Goal: Transaction & Acquisition: Purchase product/service

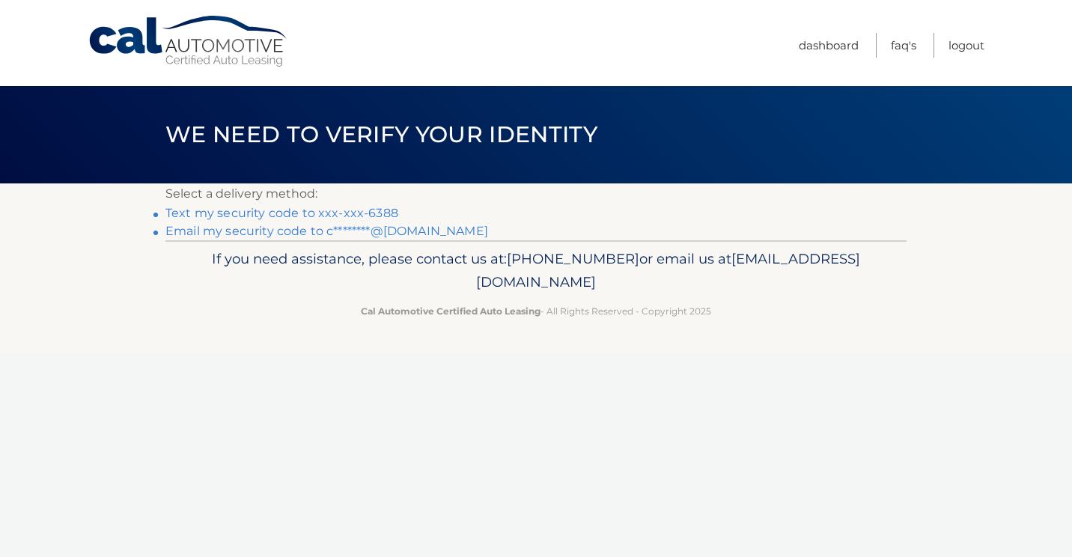
click at [383, 213] on link "Text my security code to xxx-xxx-6388" at bounding box center [281, 213] width 233 height 14
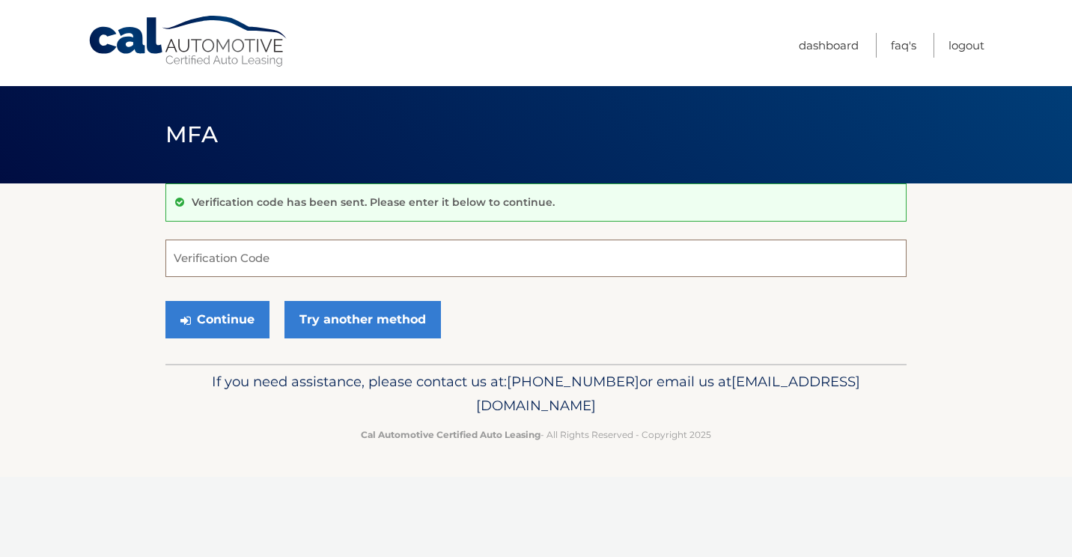
click at [308, 265] on input "Verification Code" at bounding box center [535, 258] width 741 height 37
click at [271, 256] on input "Verification Code" at bounding box center [535, 258] width 741 height 37
type input "685534"
click at [222, 313] on button "Continue" at bounding box center [217, 319] width 104 height 37
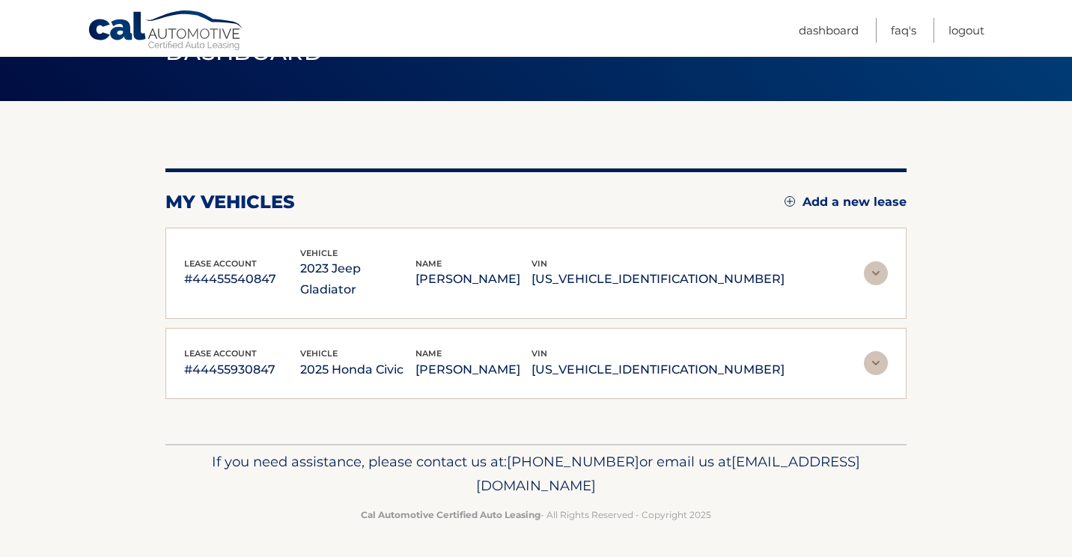
click at [878, 356] on img at bounding box center [876, 363] width 24 height 24
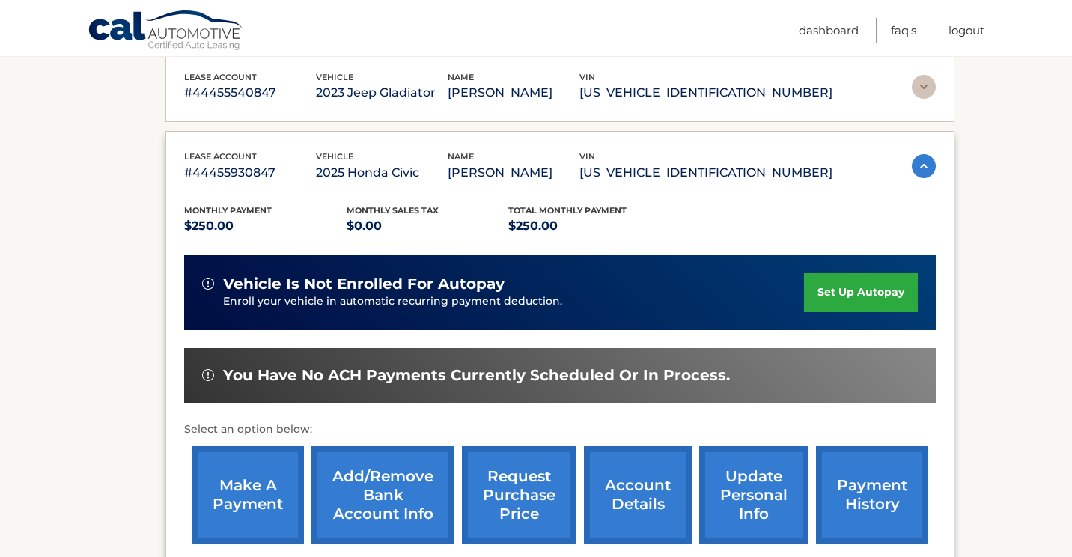
scroll to position [259, 0]
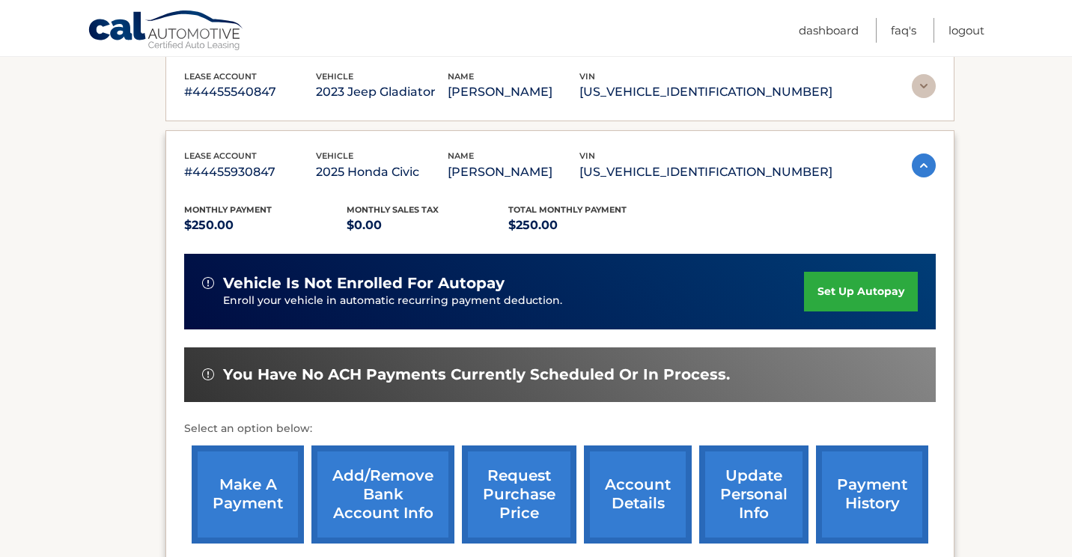
click at [258, 480] on link "make a payment" at bounding box center [248, 494] width 112 height 98
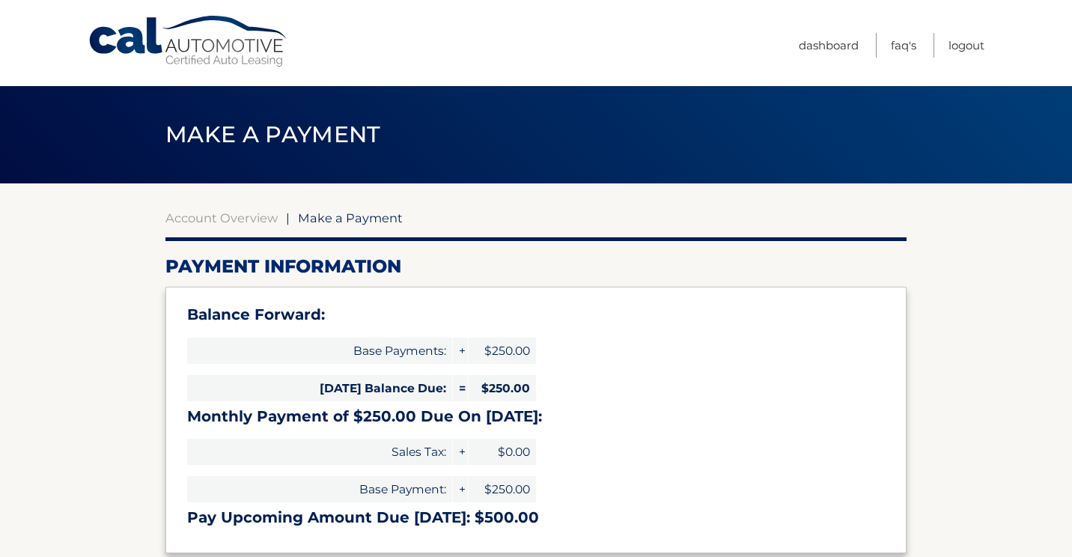
select select "Y2RlMmIyMGItMTMyZS00MGNjLTllYTQtODNjMTIzOWI1YTU1"
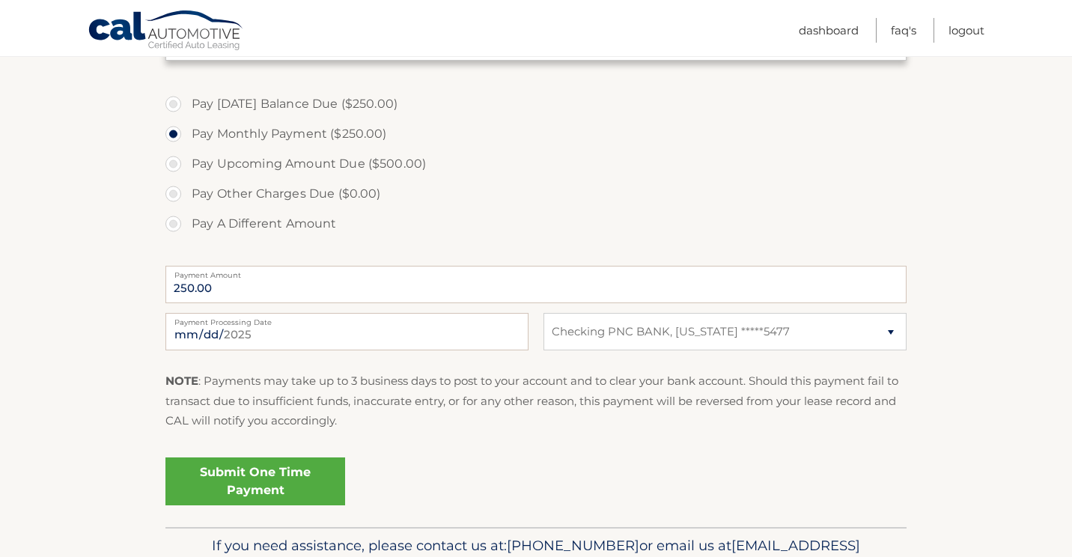
scroll to position [498, 0]
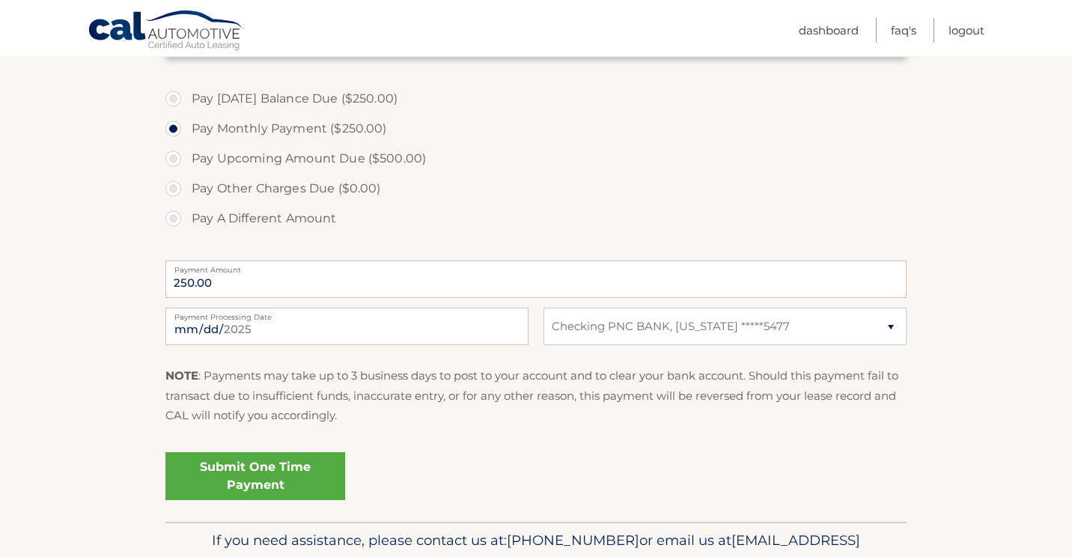
click at [266, 479] on link "Submit One Time Payment" at bounding box center [255, 476] width 180 height 48
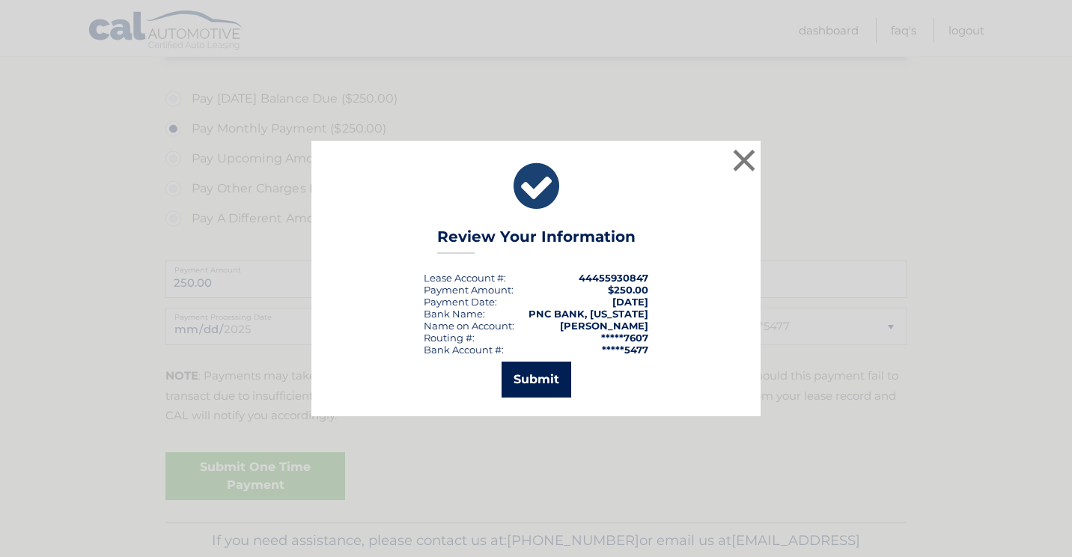
click at [525, 389] on button "Submit" at bounding box center [537, 380] width 70 height 36
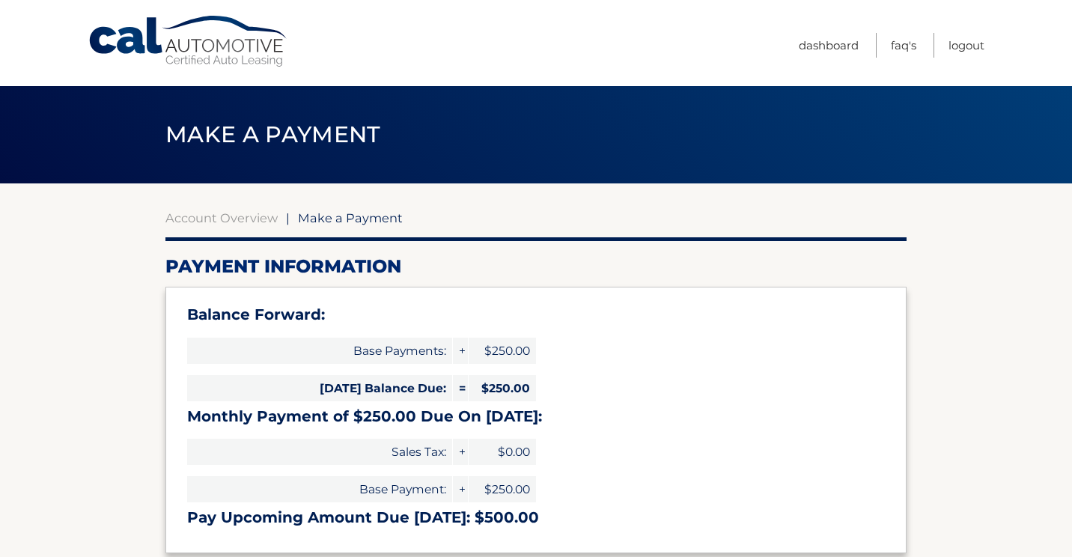
select select "Y2RlMmIyMGItMTMyZS00MGNjLTllYTQtODNjMTIzOWI1YTU1"
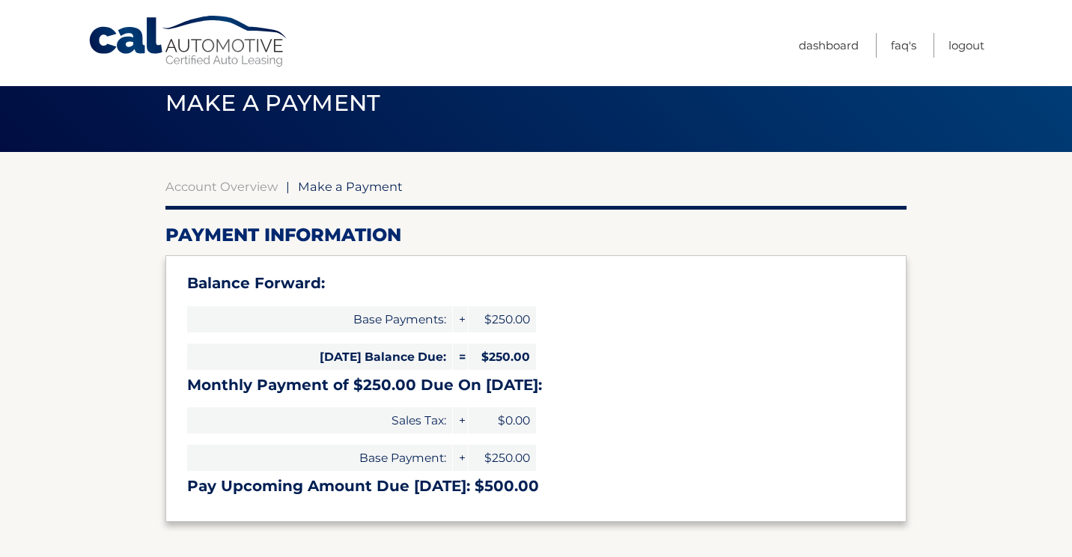
scroll to position [32, 0]
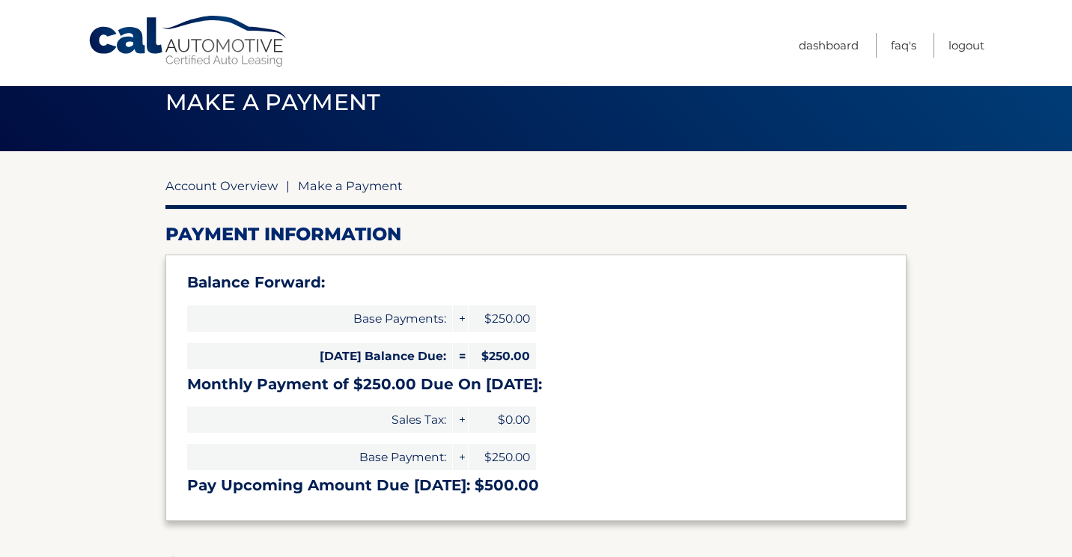
click at [256, 185] on link "Account Overview" at bounding box center [221, 185] width 112 height 15
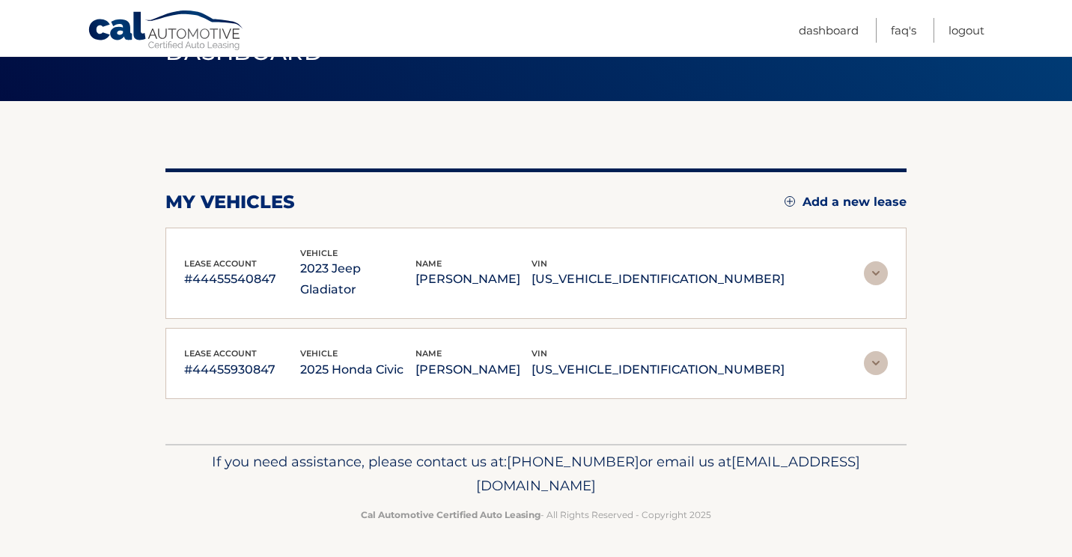
scroll to position [99, 0]
click at [880, 357] on img at bounding box center [876, 363] width 24 height 24
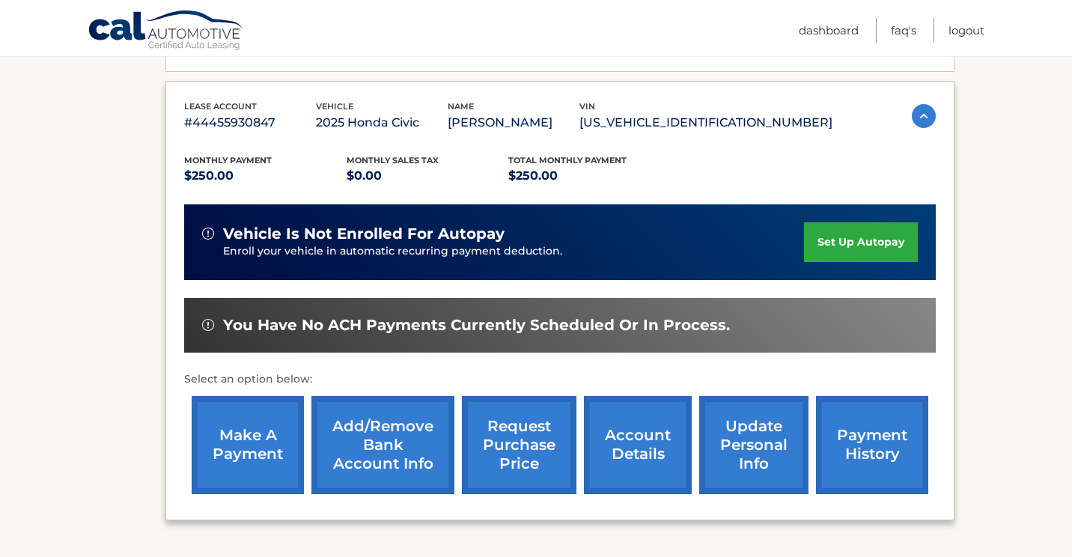
scroll to position [308, 0]
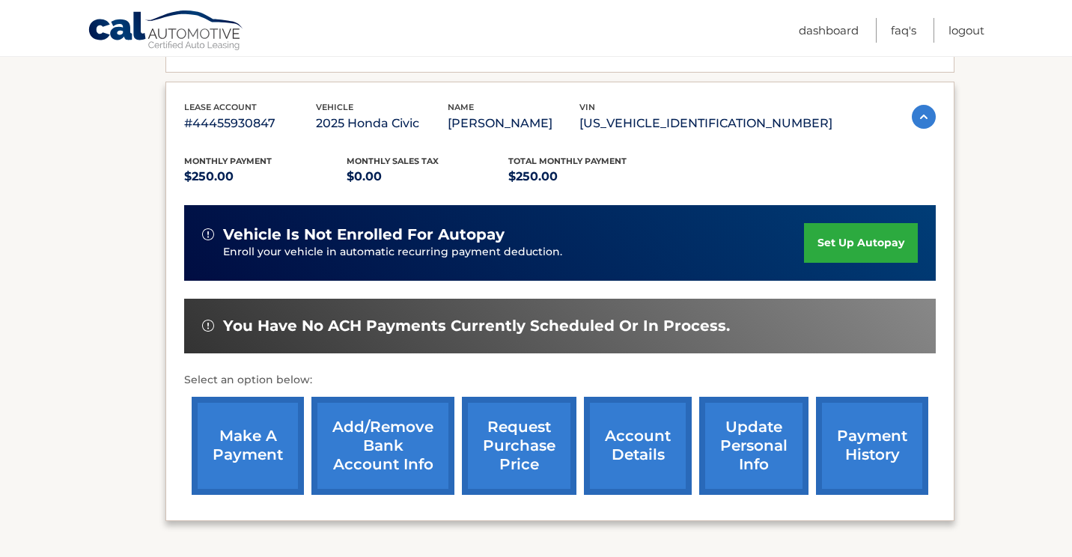
click at [238, 436] on link "make a payment" at bounding box center [248, 446] width 112 height 98
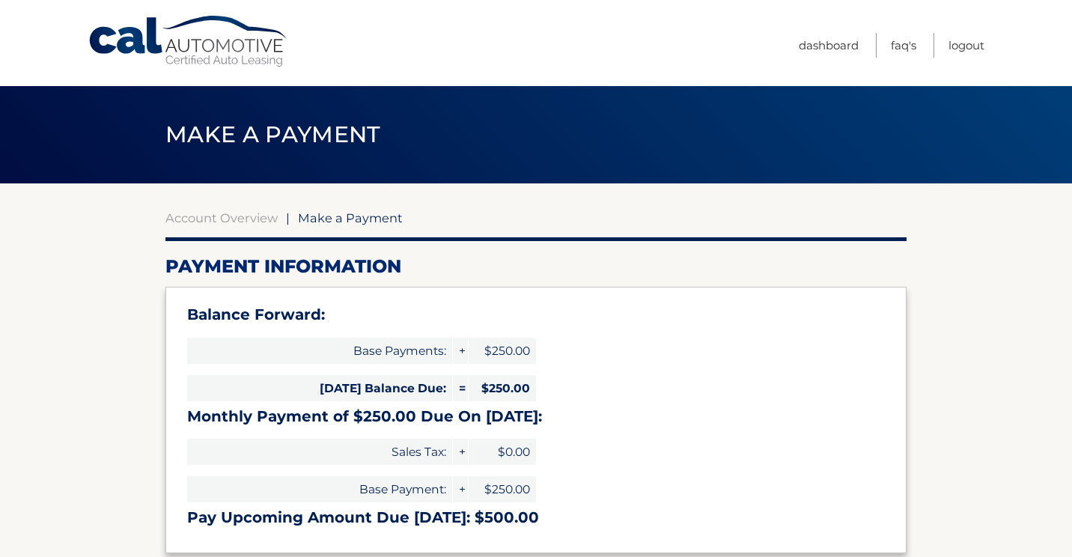
select select "Y2RlMmIyMGItMTMyZS00MGNjLTllYTQtODNjMTIzOWI1YTU1"
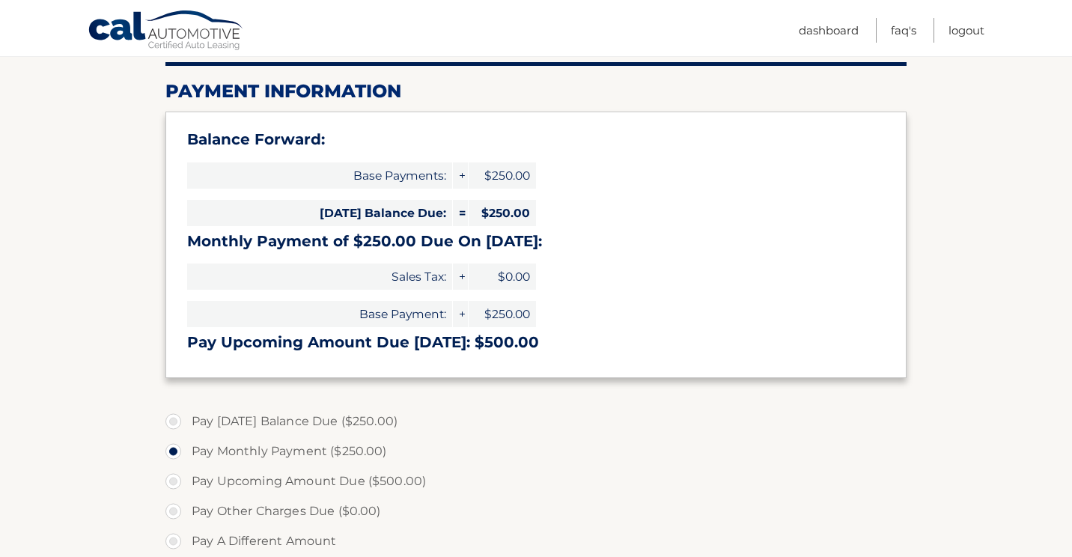
scroll to position [174, 0]
click at [177, 418] on label "Pay [DATE] Balance Due ($250.00)" at bounding box center [535, 422] width 741 height 30
click at [177, 418] on input "Pay [DATE] Balance Due ($250.00)" at bounding box center [178, 419] width 15 height 24
radio input "true"
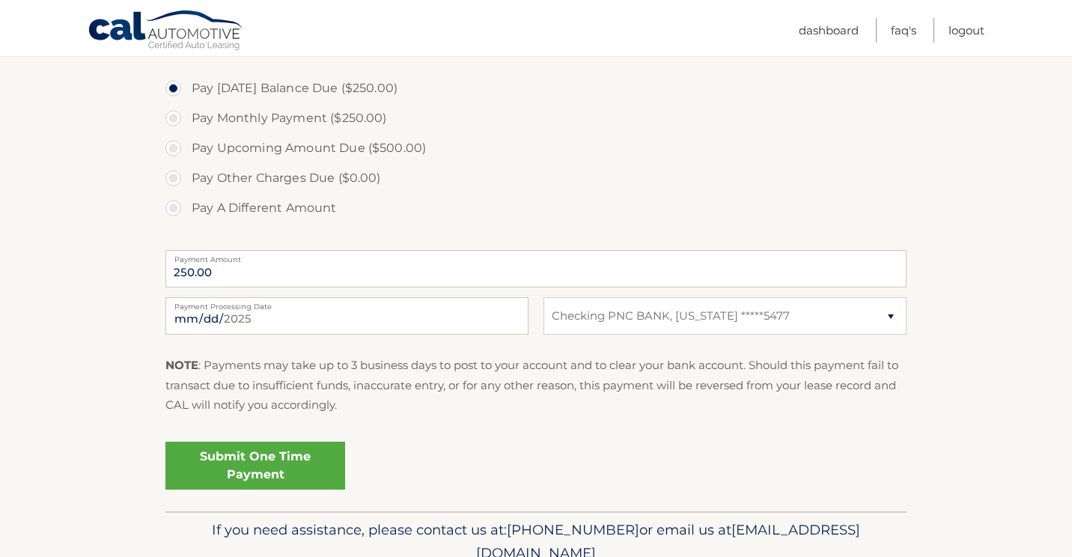
scroll to position [512, 0]
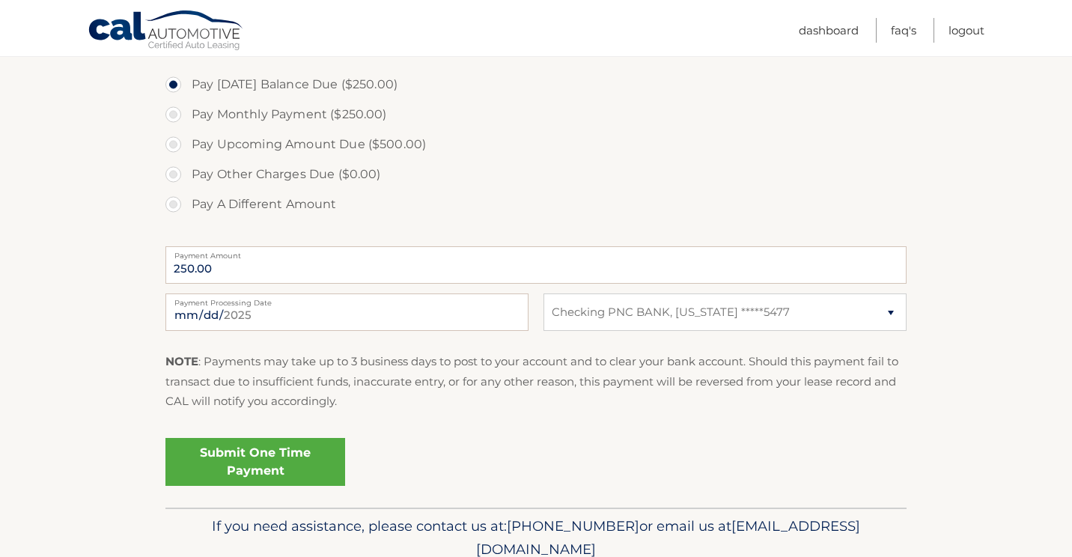
click at [223, 460] on link "Submit One Time Payment" at bounding box center [255, 462] width 180 height 48
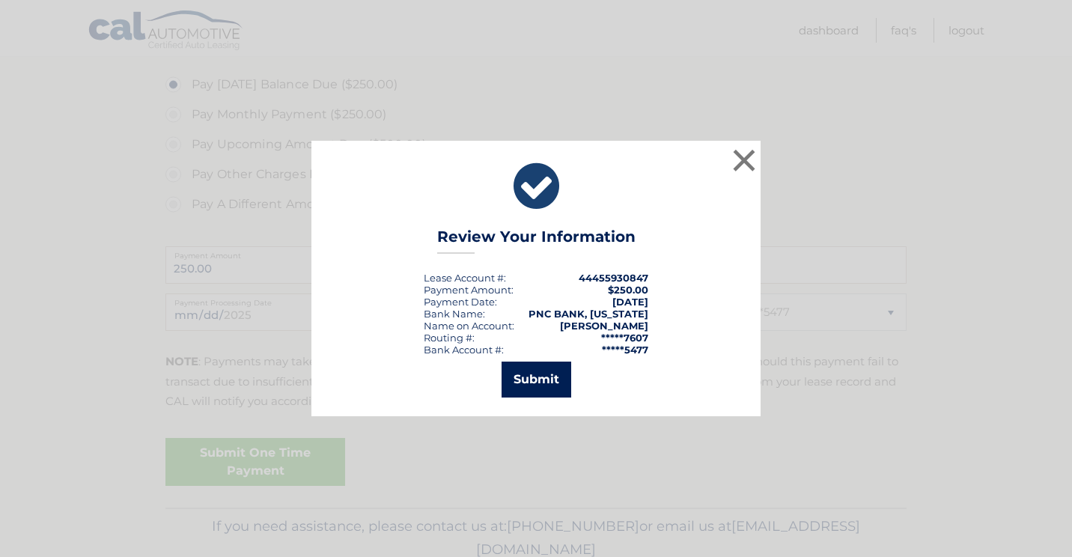
click at [526, 376] on button "Submit" at bounding box center [537, 380] width 70 height 36
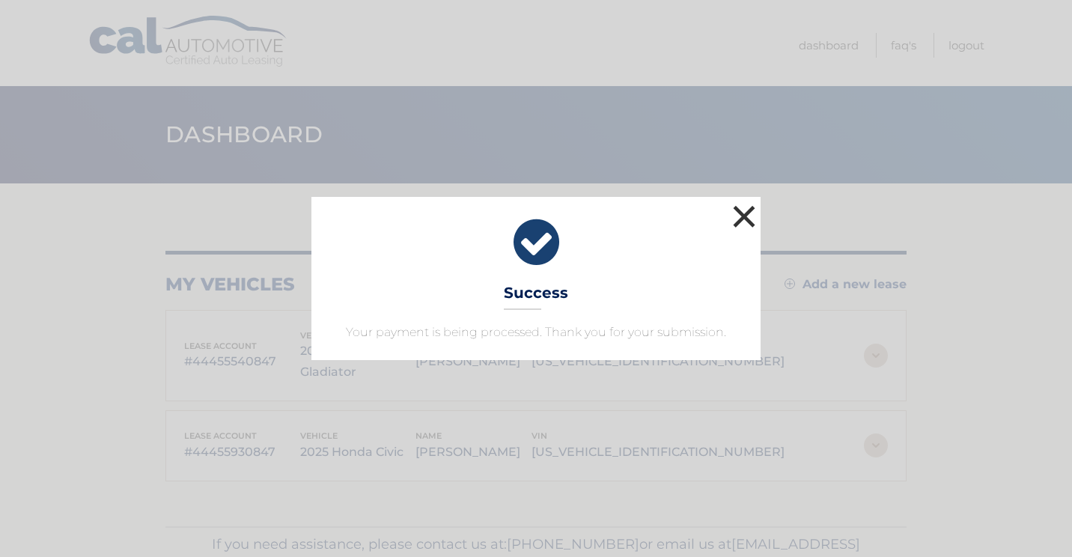
click at [742, 219] on button "×" at bounding box center [744, 216] width 30 height 30
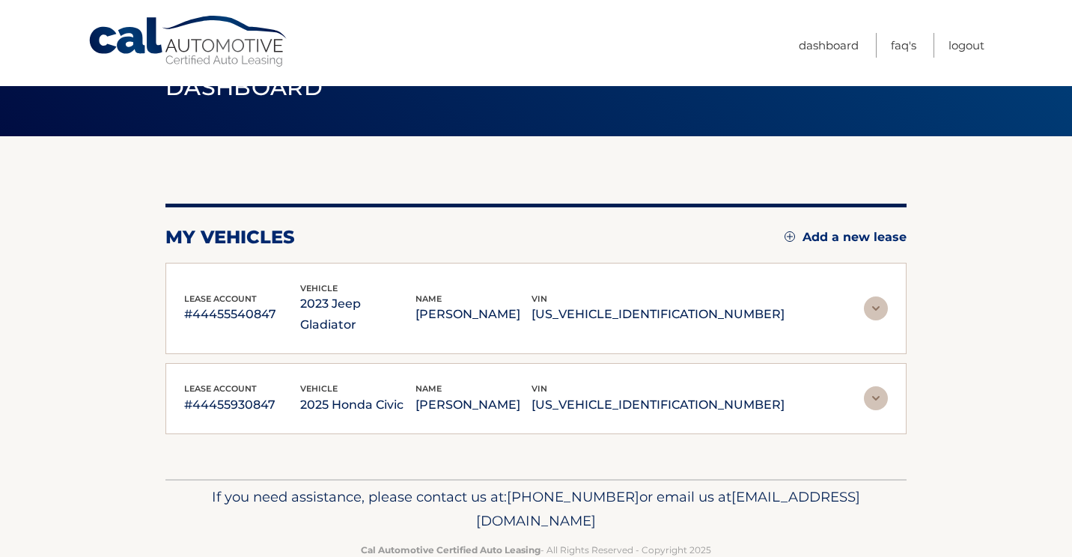
scroll to position [48, 0]
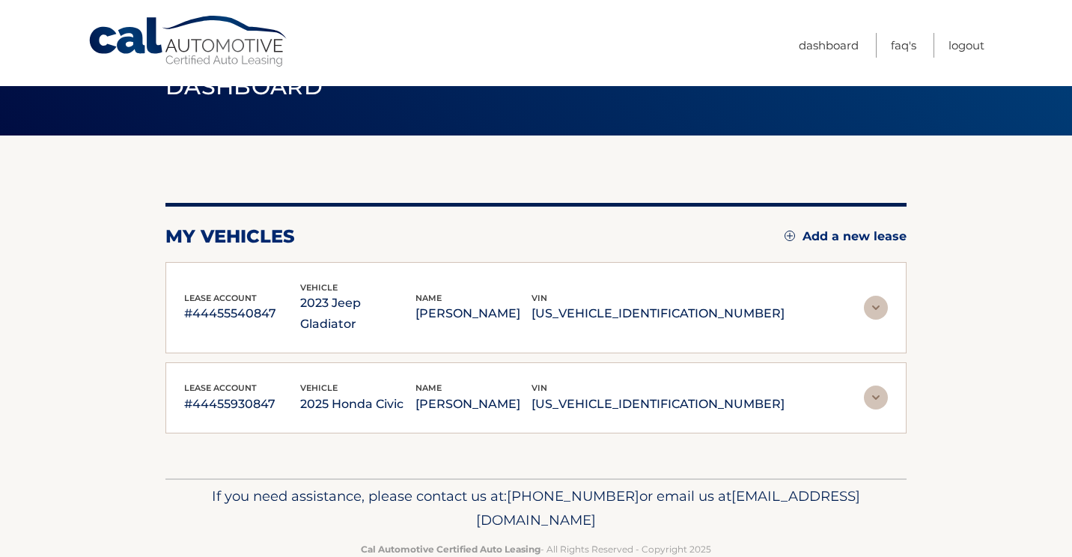
click at [877, 409] on img at bounding box center [876, 397] width 24 height 24
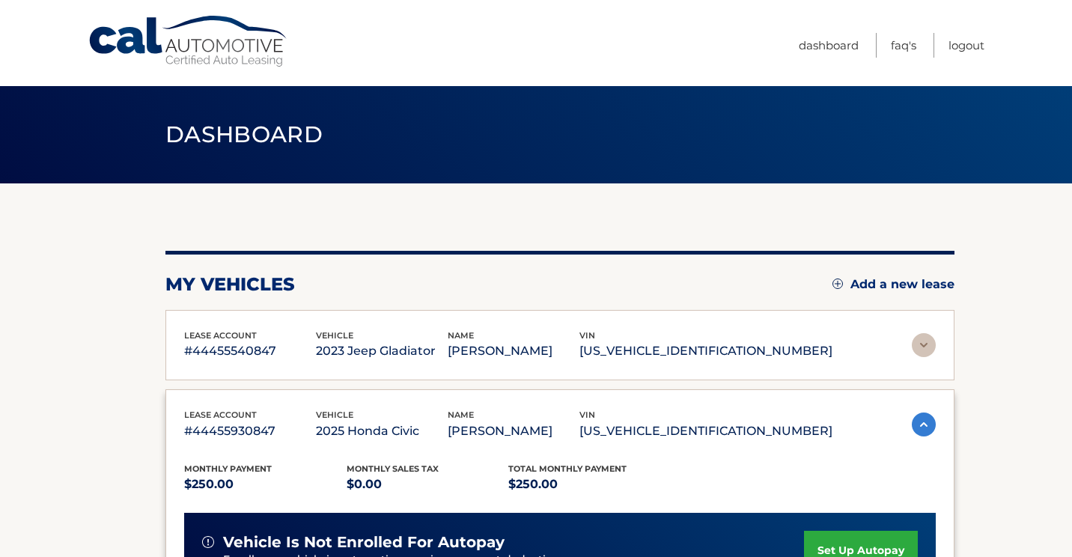
scroll to position [0, 0]
click at [830, 46] on link "Dashboard" at bounding box center [829, 45] width 60 height 25
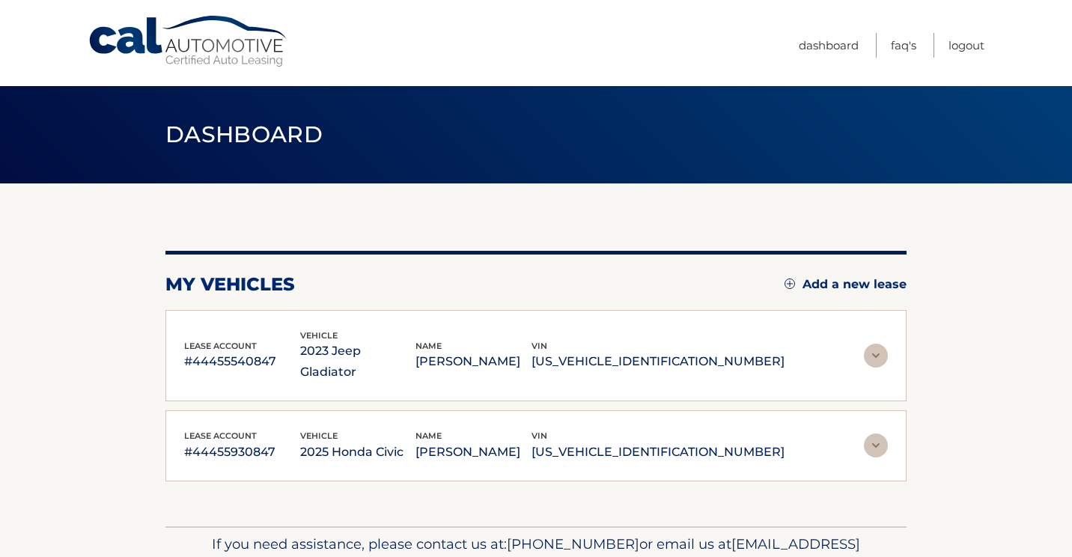
click at [872, 353] on img at bounding box center [876, 356] width 24 height 24
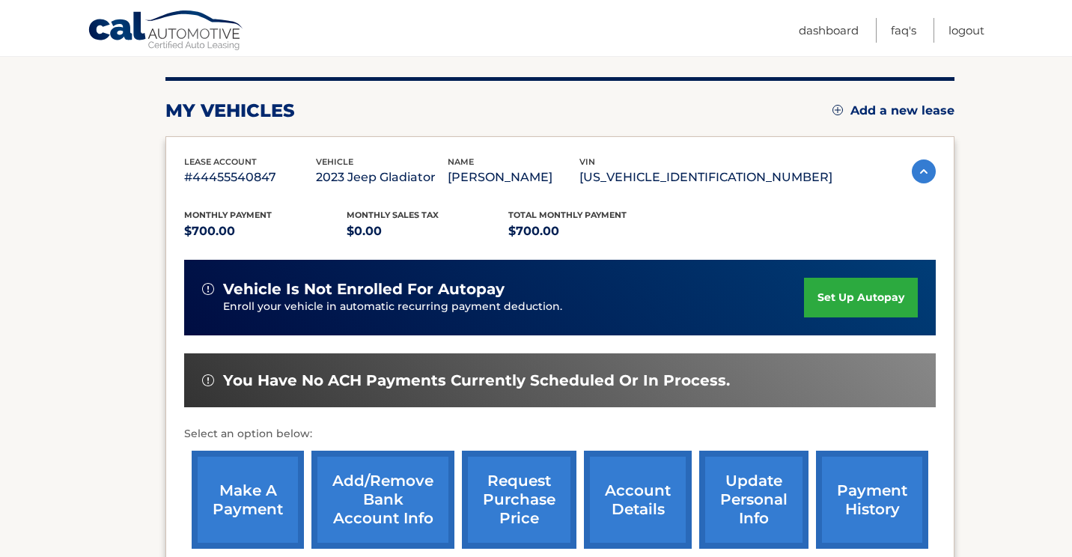
scroll to position [188, 0]
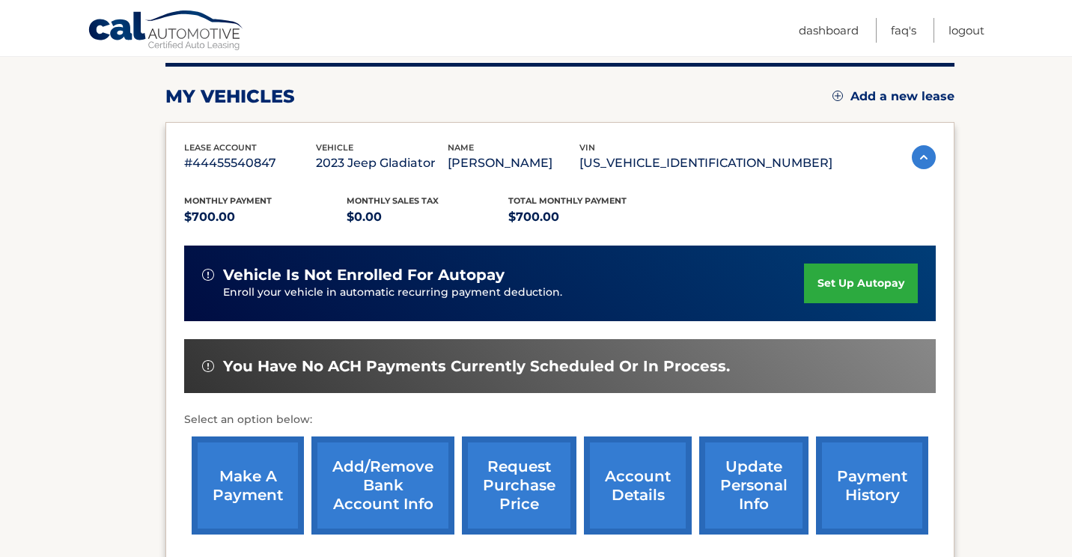
click at [260, 472] on link "make a payment" at bounding box center [248, 485] width 112 height 98
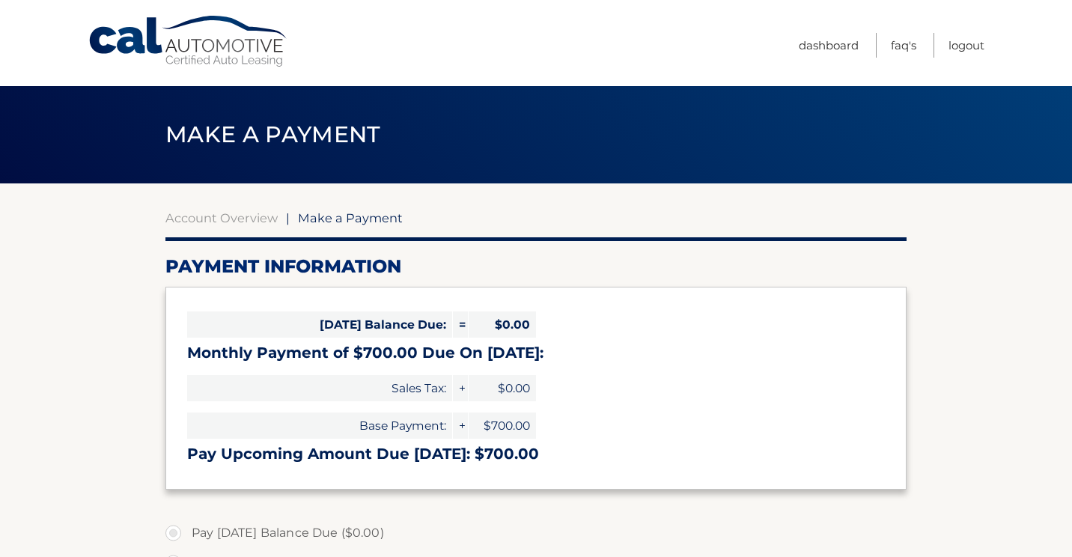
select select "YTkxNDNlZDMtNDlkMy00NGI3LTk3NzUtODQ5MGZkNmRjMzQ3"
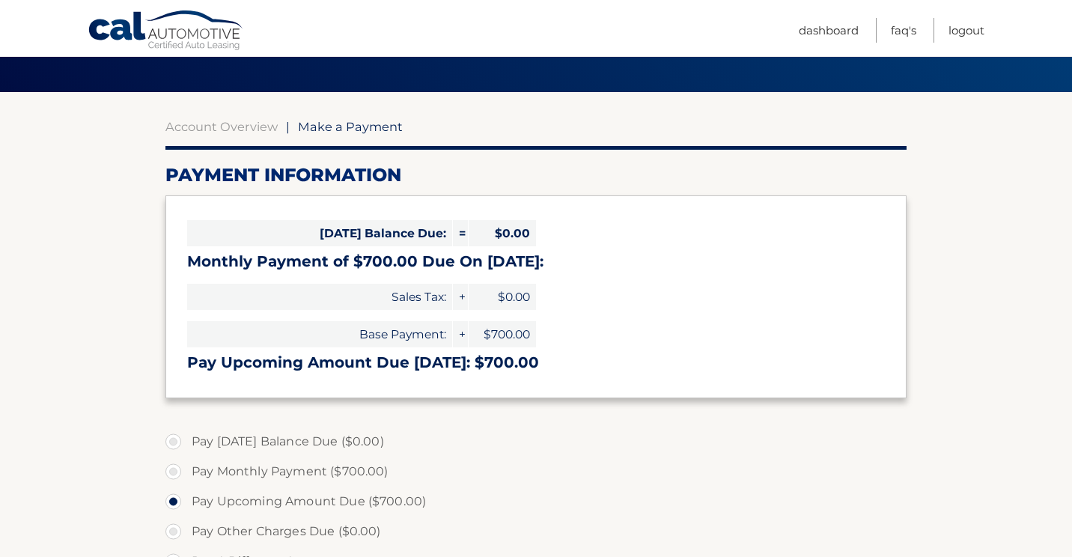
scroll to position [129, 0]
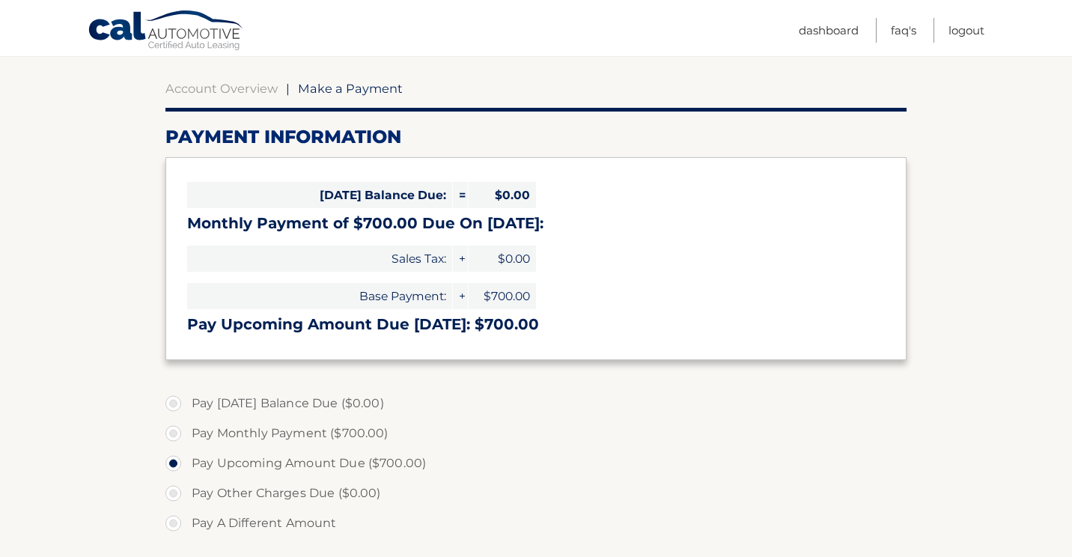
click at [177, 431] on label "Pay Monthly Payment ($700.00)" at bounding box center [535, 433] width 741 height 30
click at [177, 431] on input "Pay Monthly Payment ($700.00)" at bounding box center [178, 430] width 15 height 24
radio input "true"
click at [176, 461] on label "Pay Upcoming Amount Due ($700.00)" at bounding box center [535, 463] width 741 height 30
click at [176, 461] on input "Pay Upcoming Amount Due ($700.00)" at bounding box center [178, 460] width 15 height 24
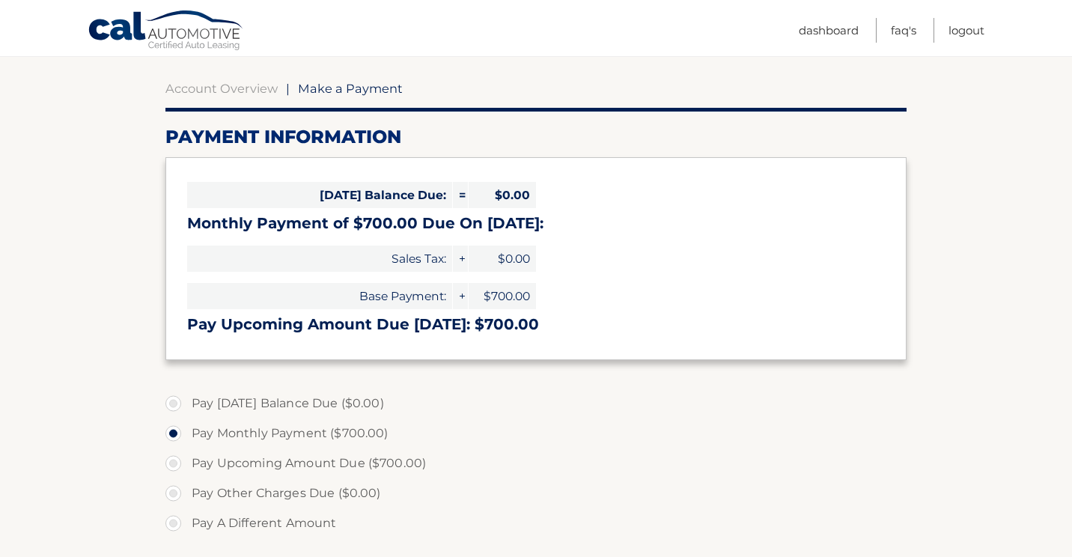
radio input "true"
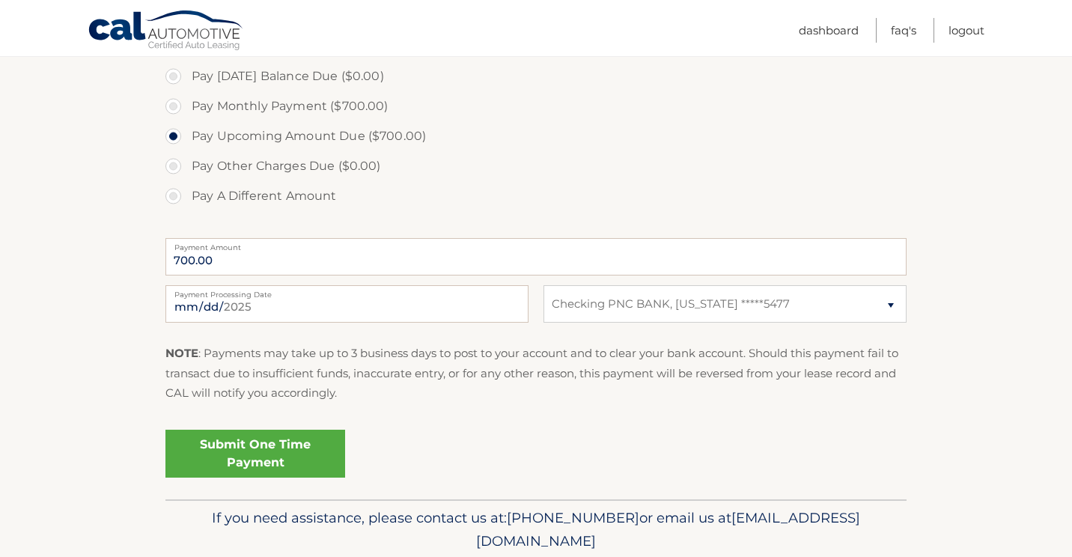
scroll to position [460, 0]
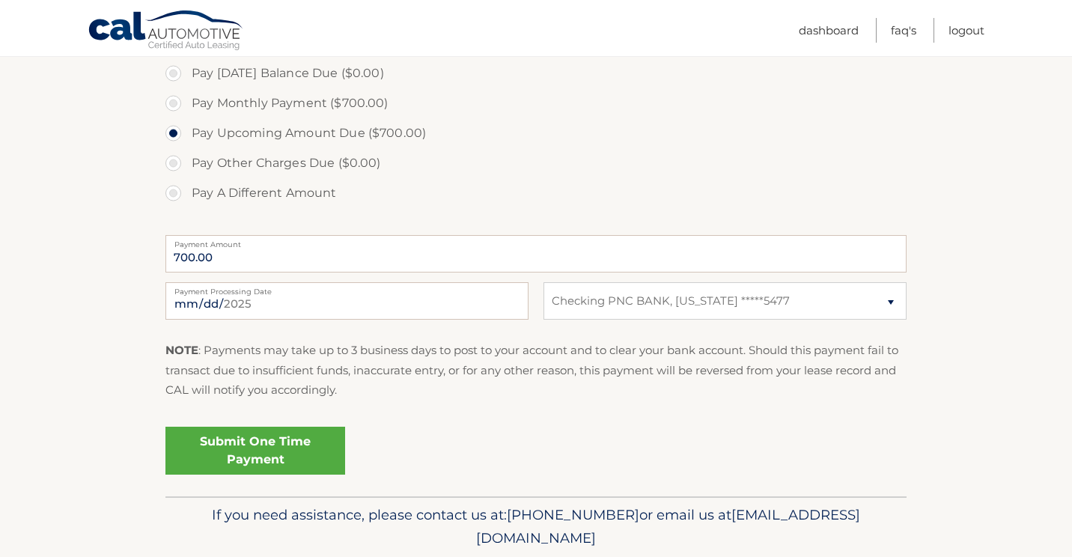
click at [253, 454] on link "Submit One Time Payment" at bounding box center [255, 451] width 180 height 48
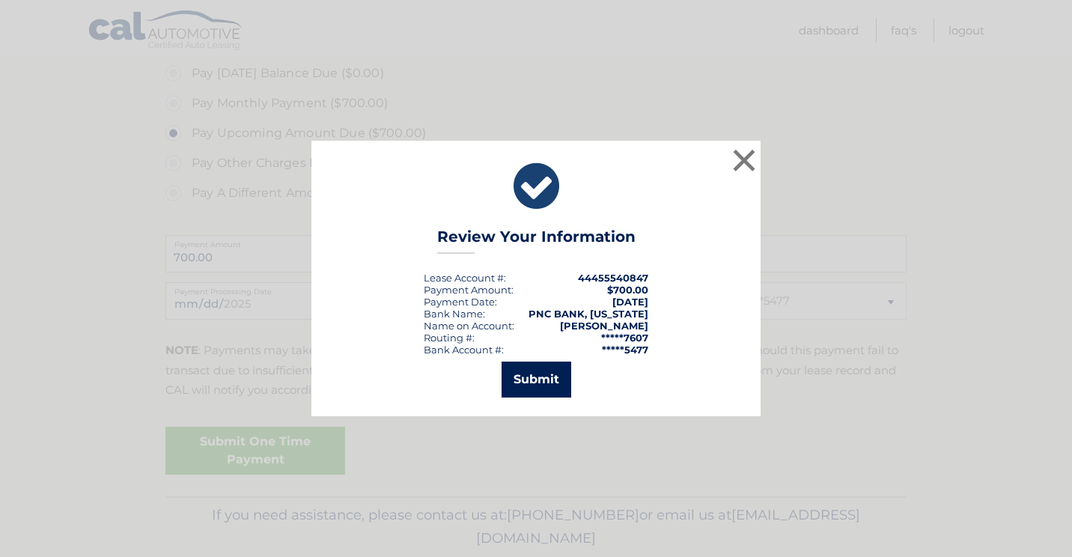
click at [537, 375] on button "Submit" at bounding box center [537, 380] width 70 height 36
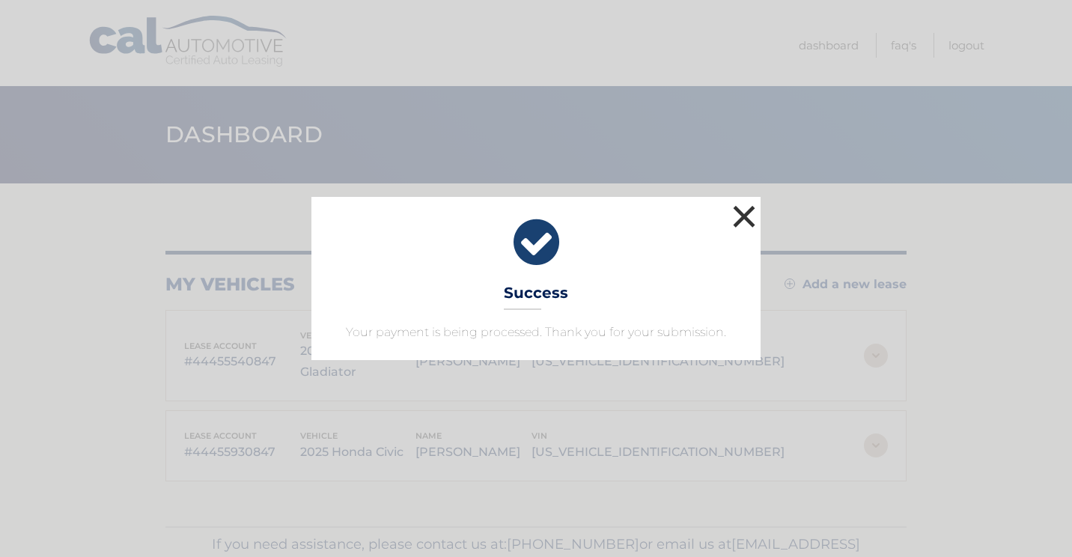
click at [744, 214] on button "×" at bounding box center [744, 216] width 30 height 30
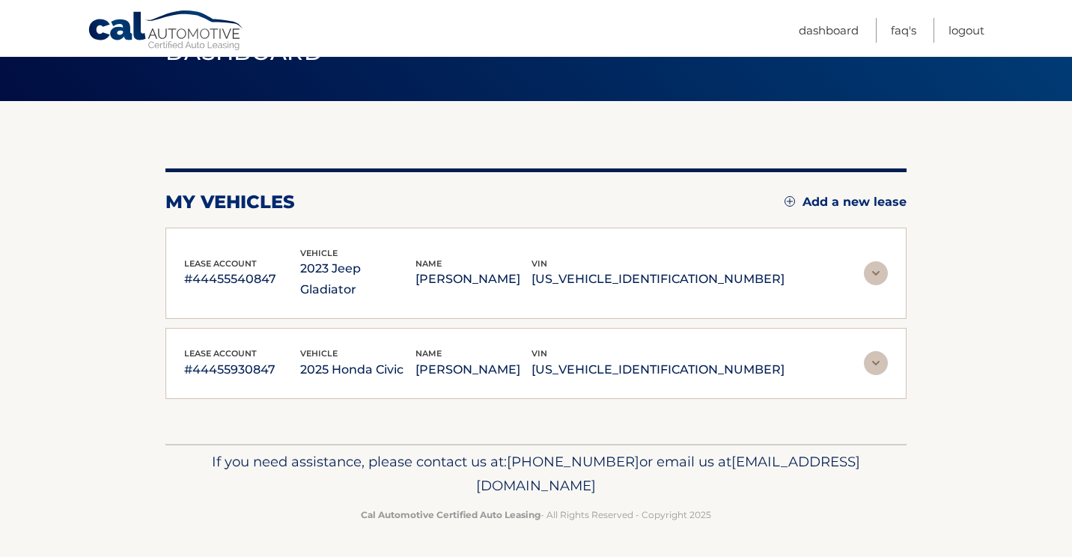
scroll to position [101, 0]
click at [876, 261] on img at bounding box center [876, 273] width 24 height 24
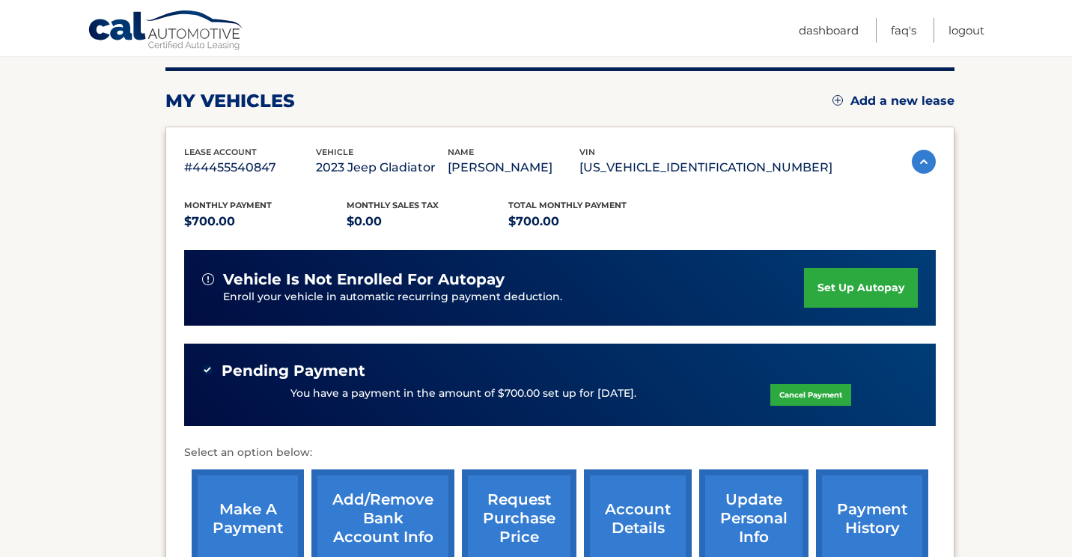
scroll to position [183, 0]
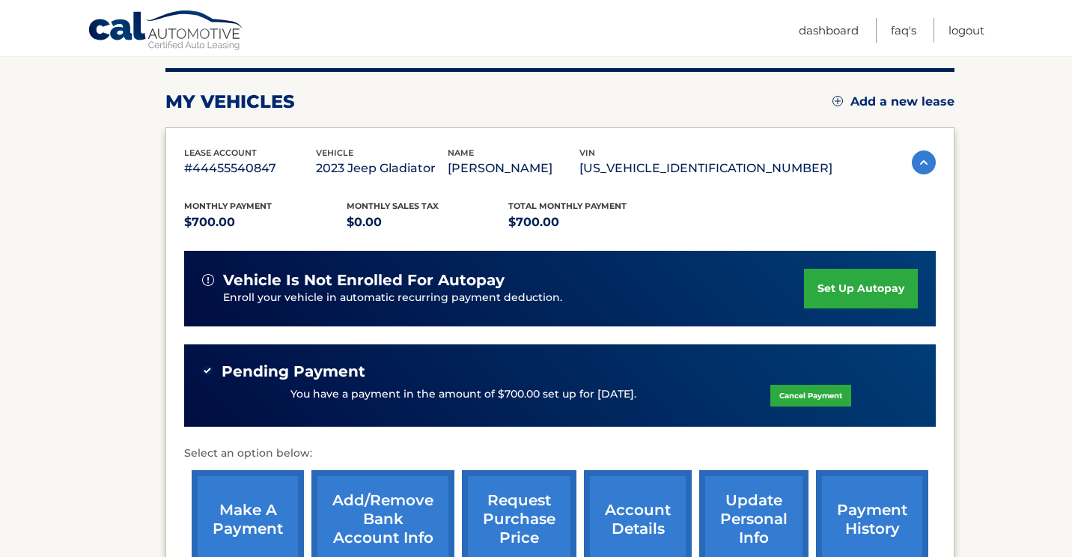
click at [914, 168] on img at bounding box center [924, 162] width 24 height 24
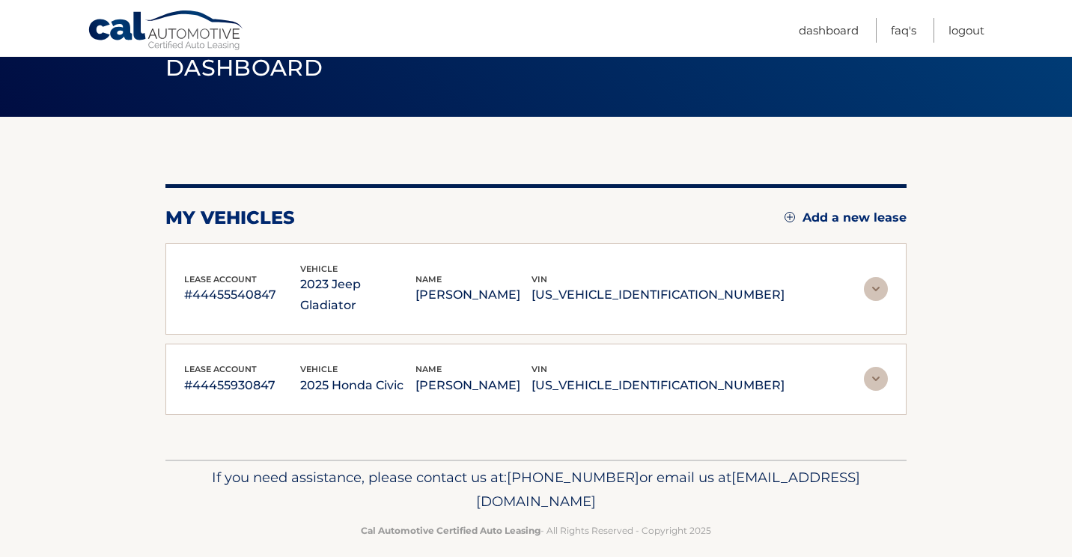
scroll to position [59, 0]
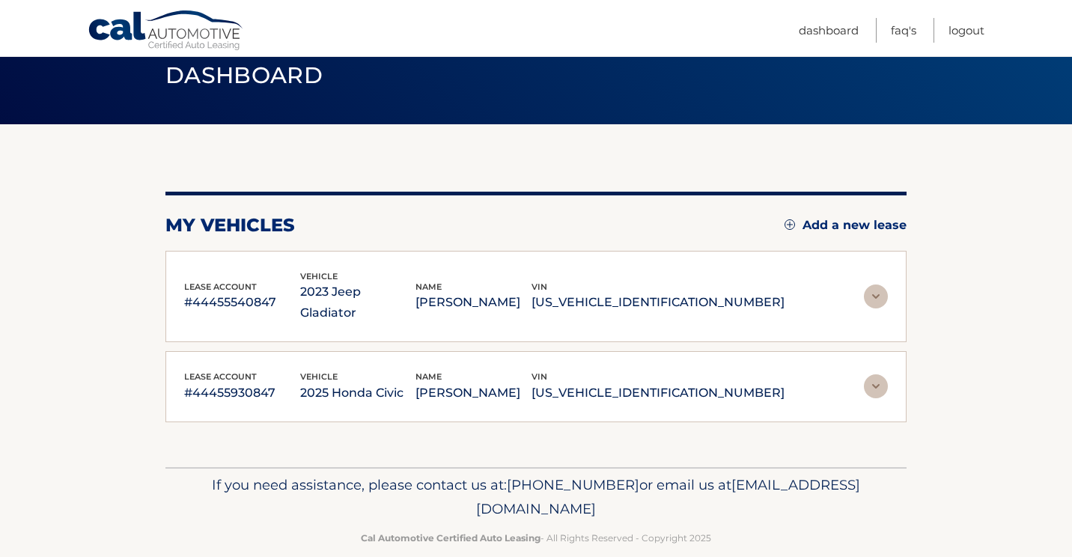
click at [882, 397] on img at bounding box center [876, 386] width 24 height 24
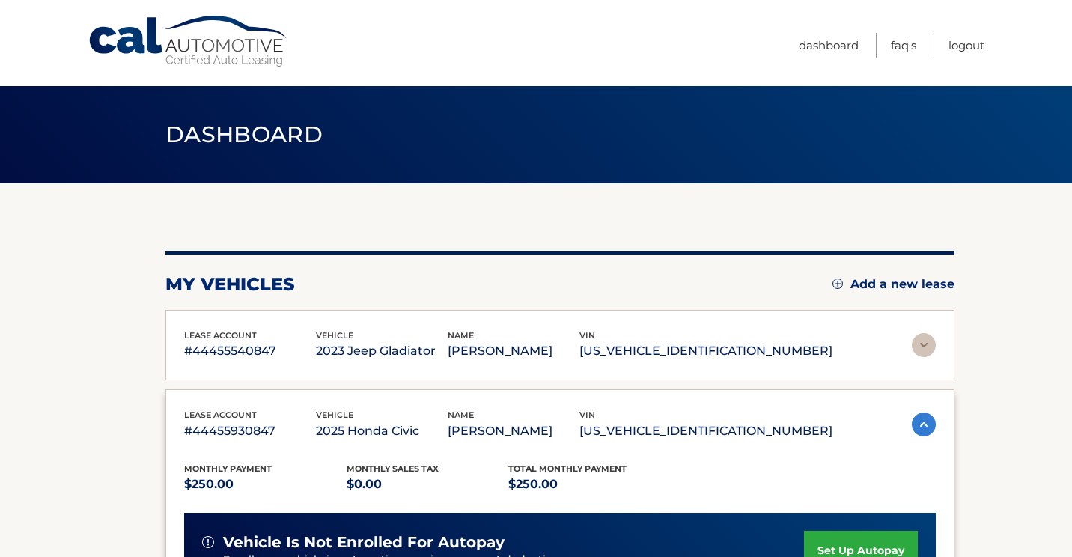
scroll to position [0, 0]
